Goal: Task Accomplishment & Management: Complete application form

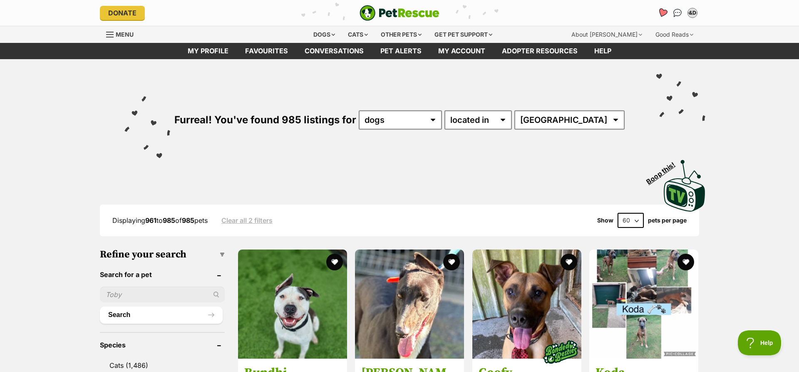
click at [662, 15] on icon "Favourites" at bounding box center [663, 13] width 10 height 10
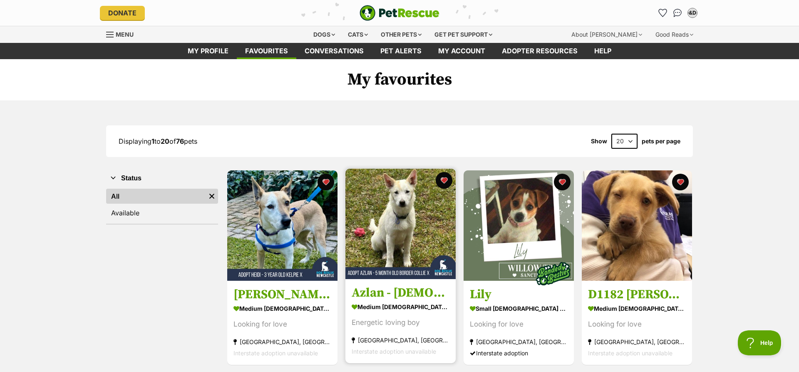
click at [385, 226] on img at bounding box center [401, 224] width 110 height 110
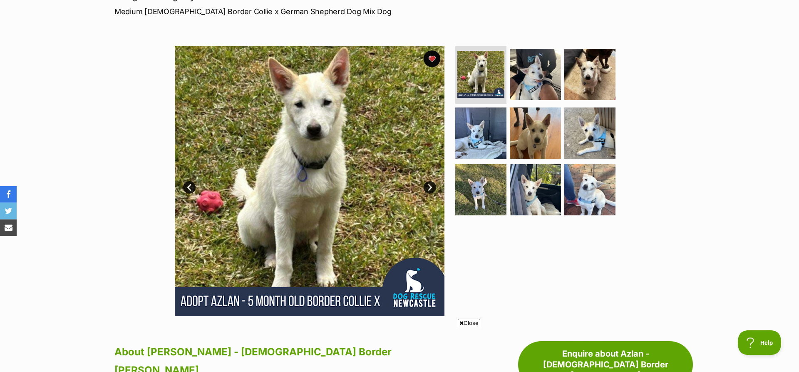
scroll to position [149, 0]
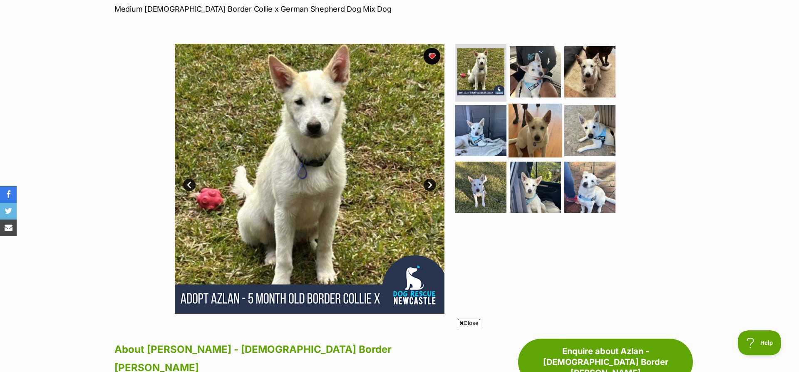
click at [552, 145] on img at bounding box center [536, 131] width 54 height 54
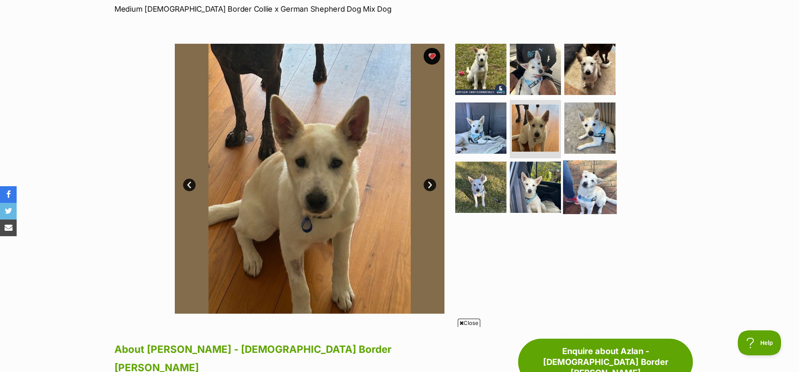
click at [593, 195] on img at bounding box center [590, 187] width 54 height 54
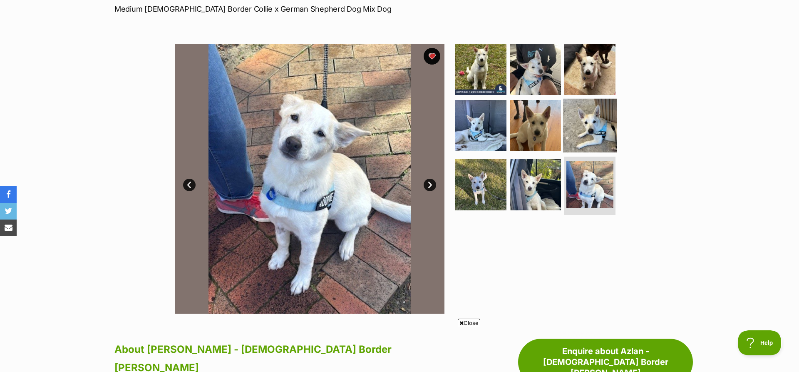
click at [595, 119] on img at bounding box center [590, 126] width 54 height 54
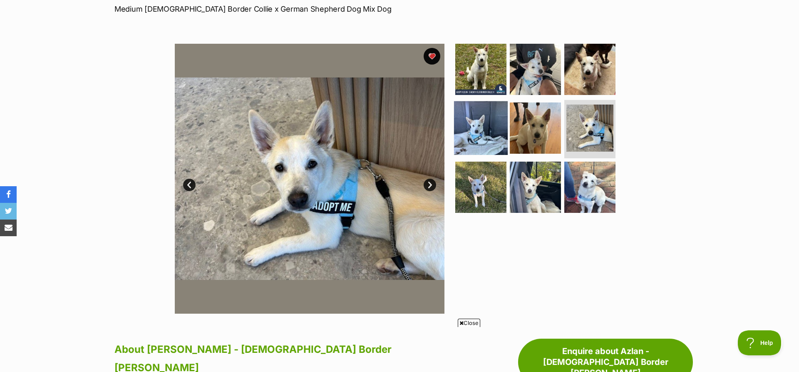
click at [487, 130] on img at bounding box center [481, 128] width 54 height 54
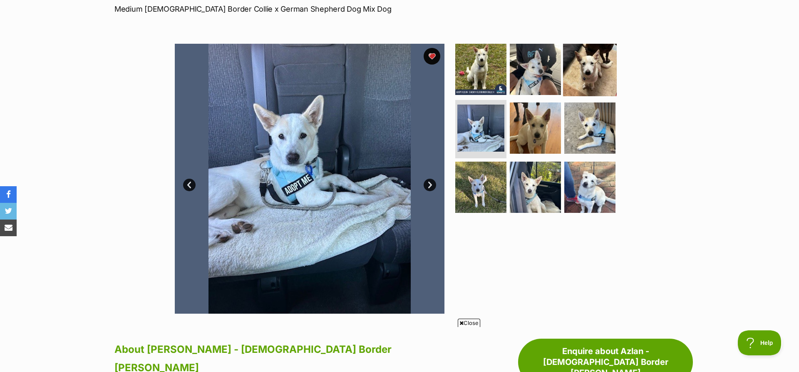
click at [586, 78] on img at bounding box center [590, 69] width 54 height 54
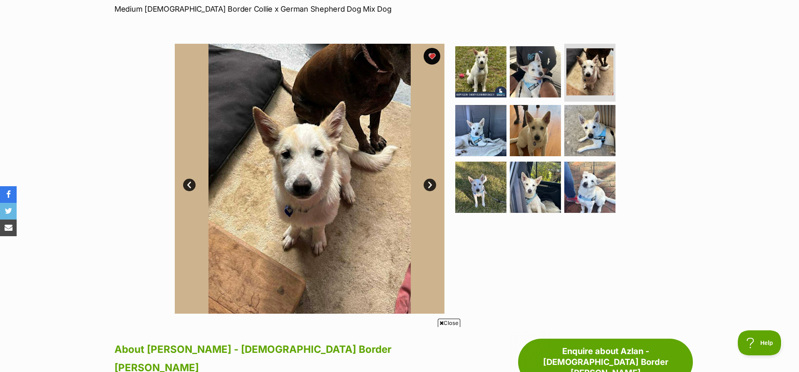
scroll to position [0, 0]
click at [481, 62] on img at bounding box center [481, 72] width 54 height 54
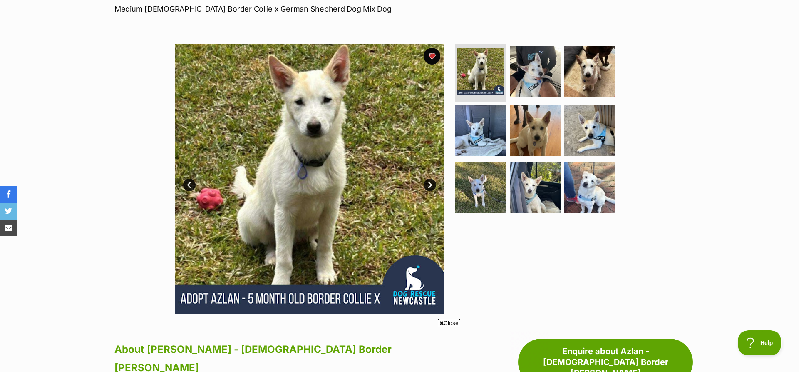
click at [431, 185] on link "Next" at bounding box center [430, 185] width 12 height 12
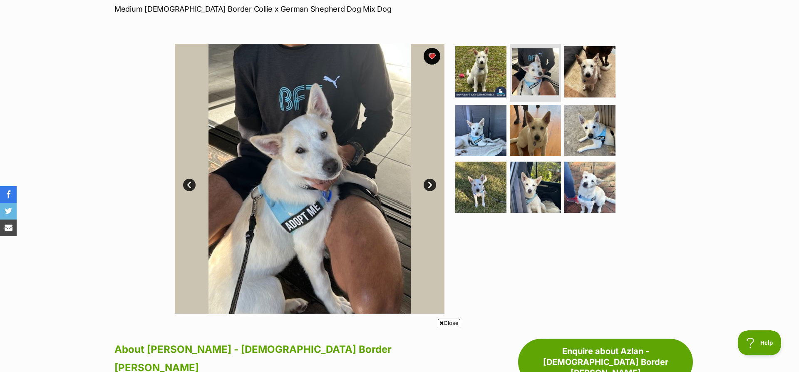
click at [431, 185] on link "Next" at bounding box center [430, 185] width 12 height 12
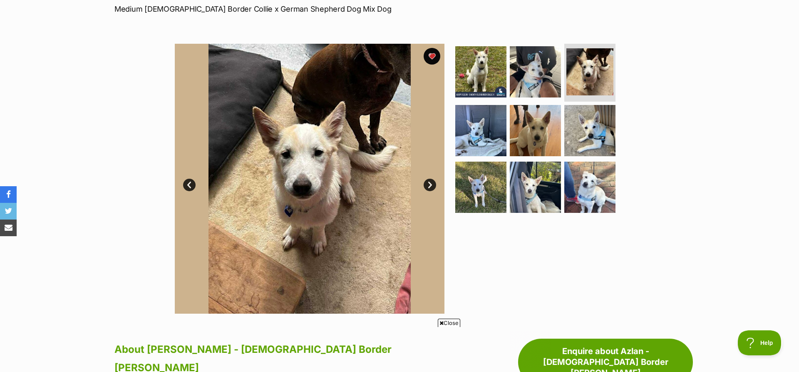
click at [431, 185] on link "Next" at bounding box center [430, 185] width 12 height 12
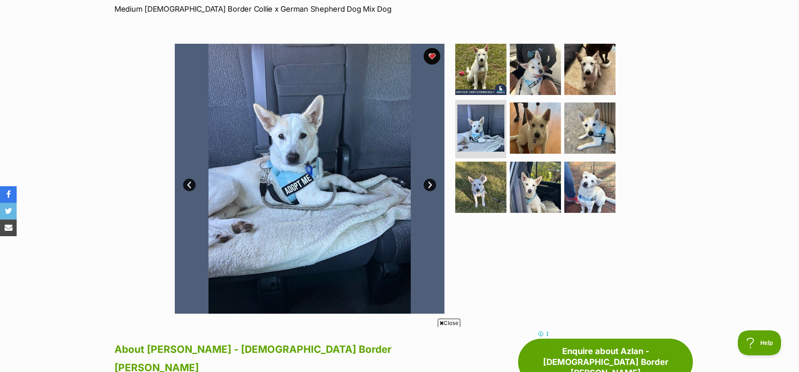
click at [431, 185] on link "Next" at bounding box center [430, 185] width 12 height 12
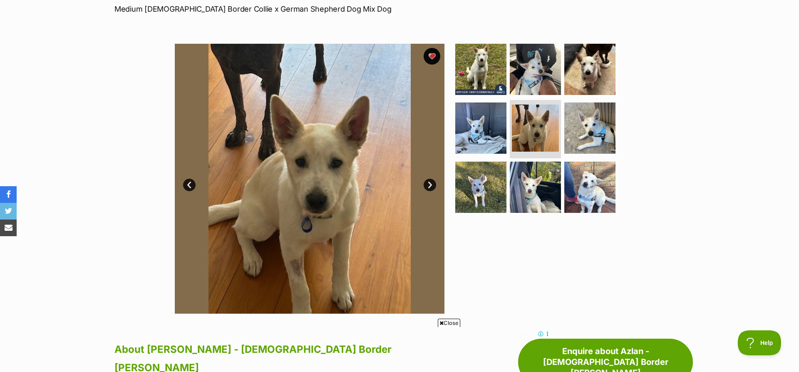
click at [431, 185] on link "Next" at bounding box center [430, 185] width 12 height 12
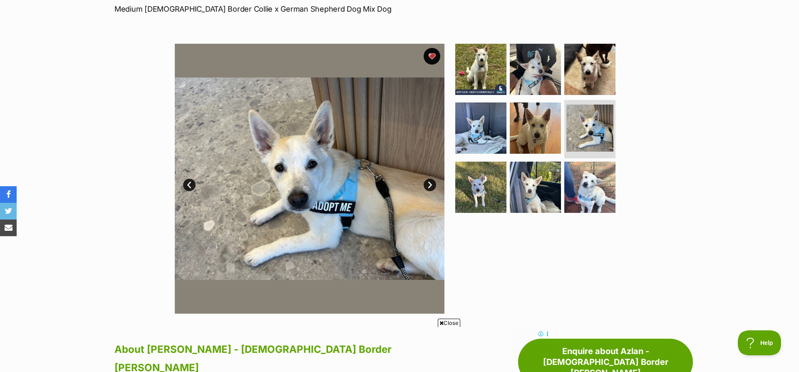
click at [431, 185] on link "Next" at bounding box center [430, 185] width 12 height 12
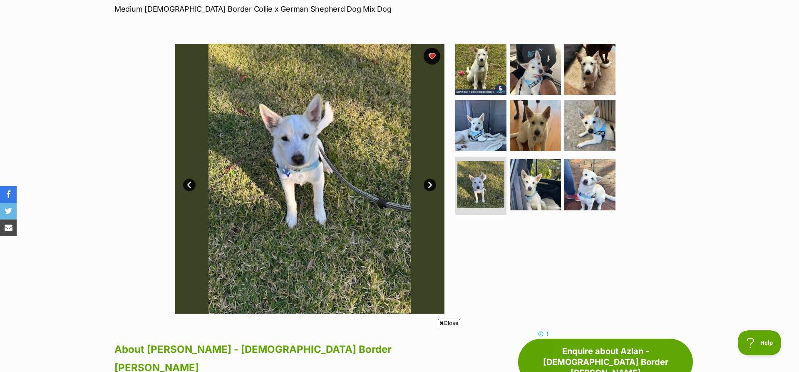
click at [431, 185] on link "Next" at bounding box center [430, 185] width 12 height 12
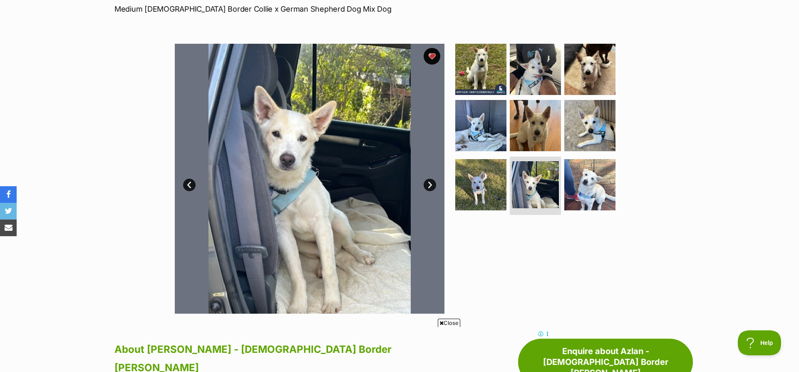
click at [431, 185] on link "Next" at bounding box center [430, 185] width 12 height 12
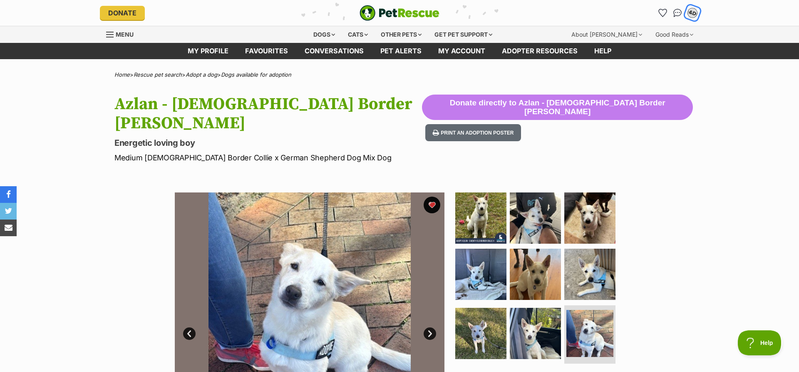
click at [693, 16] on div "D&DK" at bounding box center [692, 12] width 11 height 11
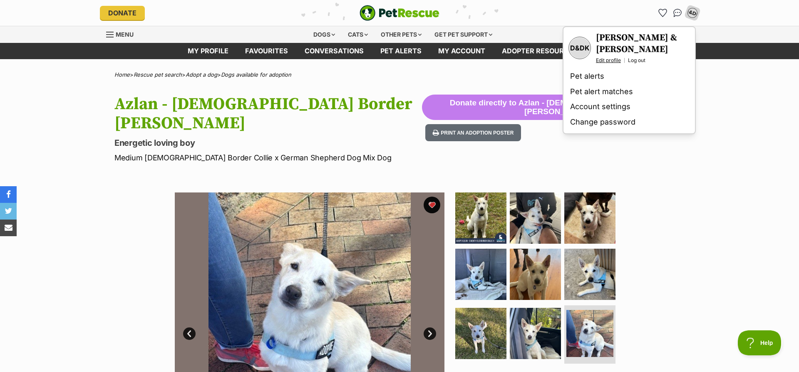
click at [612, 60] on link "Edit profile" at bounding box center [608, 60] width 25 height 7
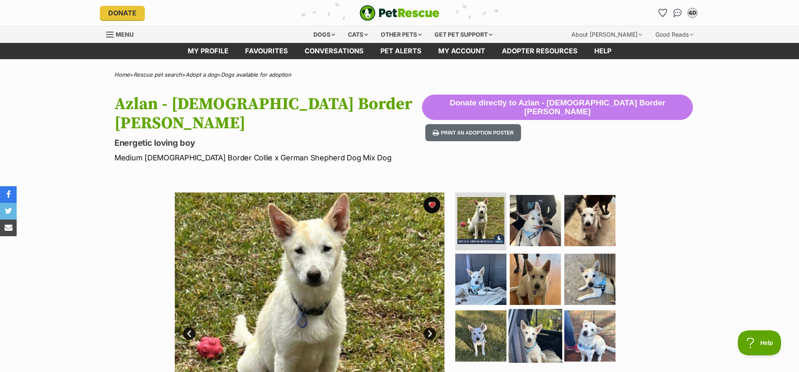
click at [538, 345] on img at bounding box center [536, 336] width 54 height 54
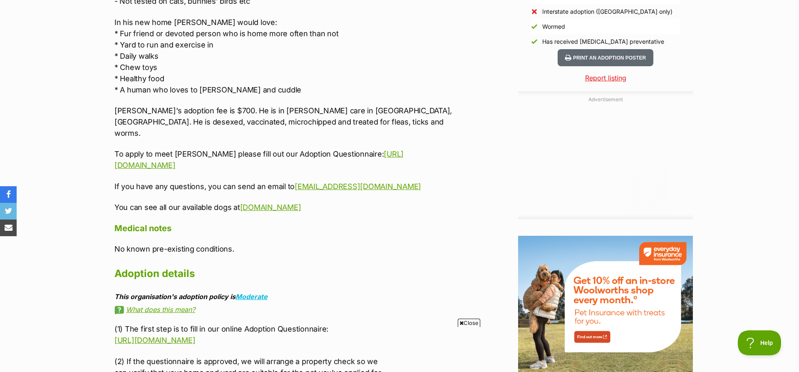
scroll to position [935, 0]
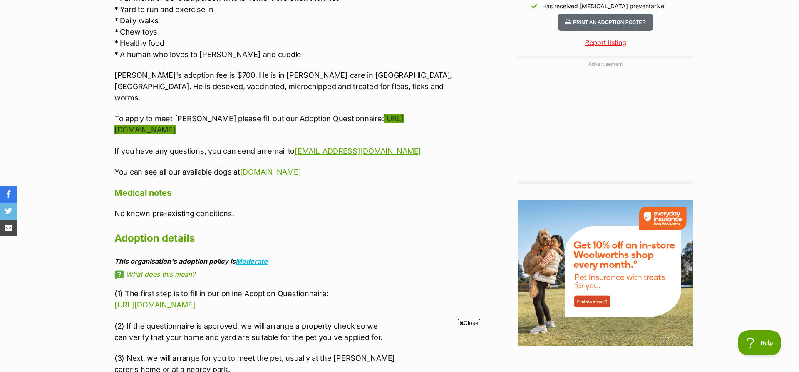
click at [167, 114] on link "[URL][DOMAIN_NAME]" at bounding box center [258, 124] width 289 height 20
